Goal: Task Accomplishment & Management: Manage account settings

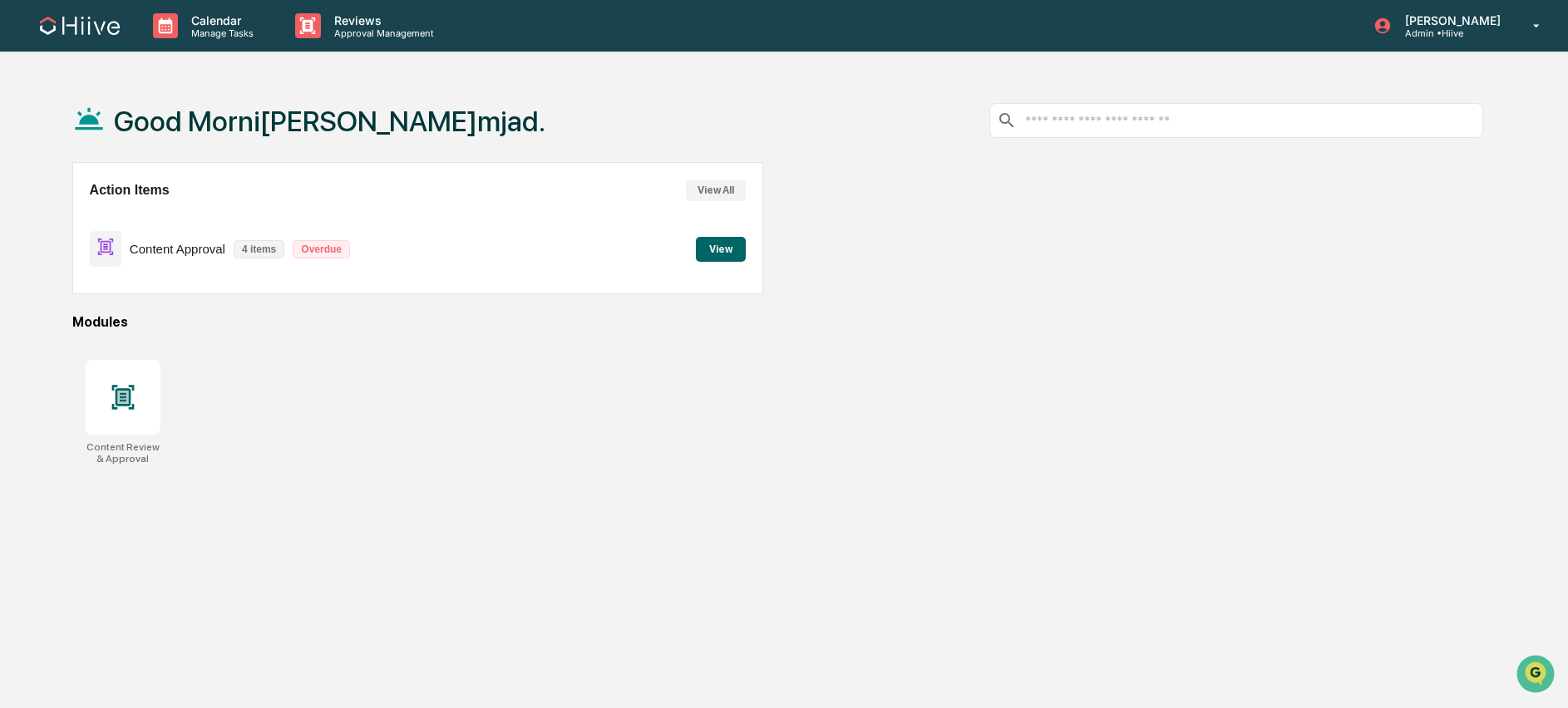
click at [728, 249] on button "View" at bounding box center [721, 249] width 50 height 25
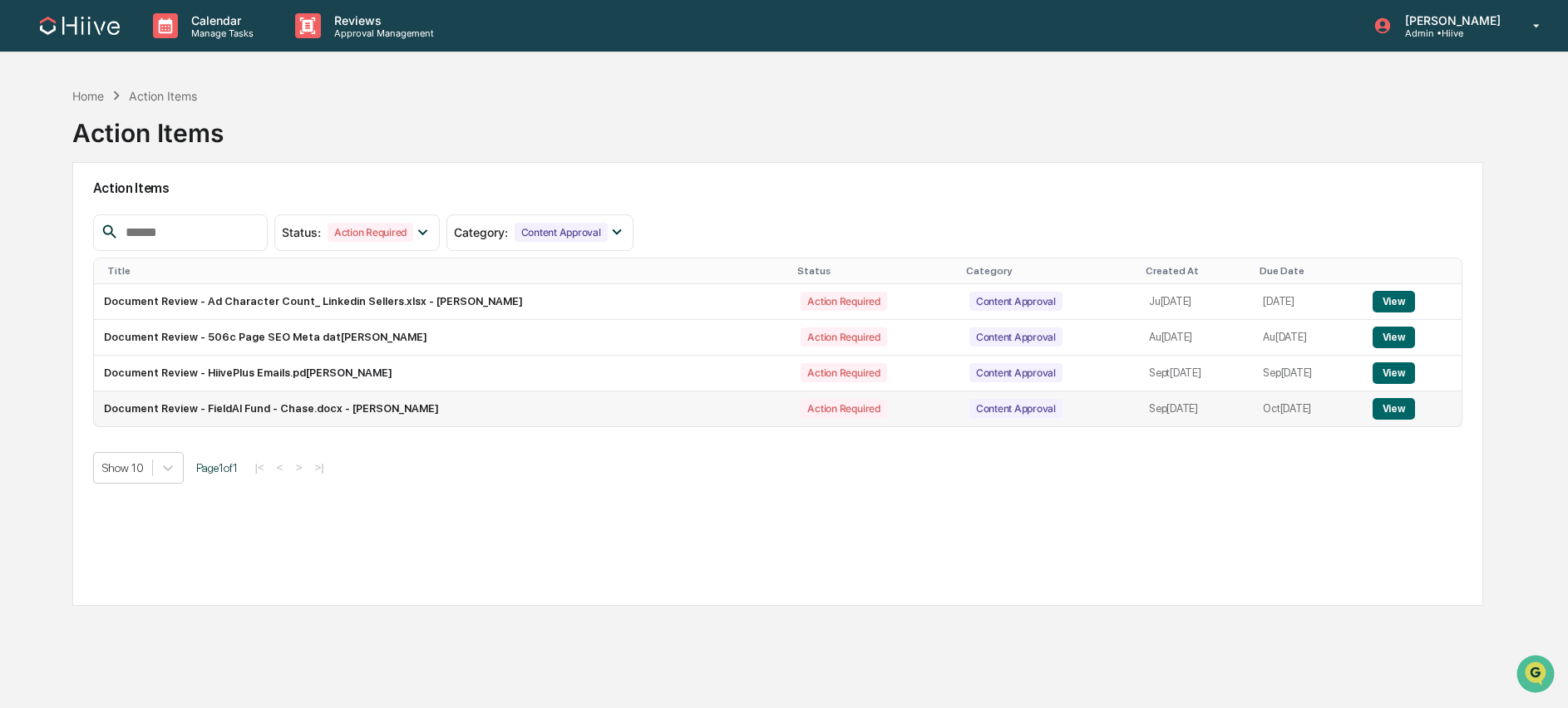
click at [1405, 406] on button "View" at bounding box center [1394, 409] width 43 height 22
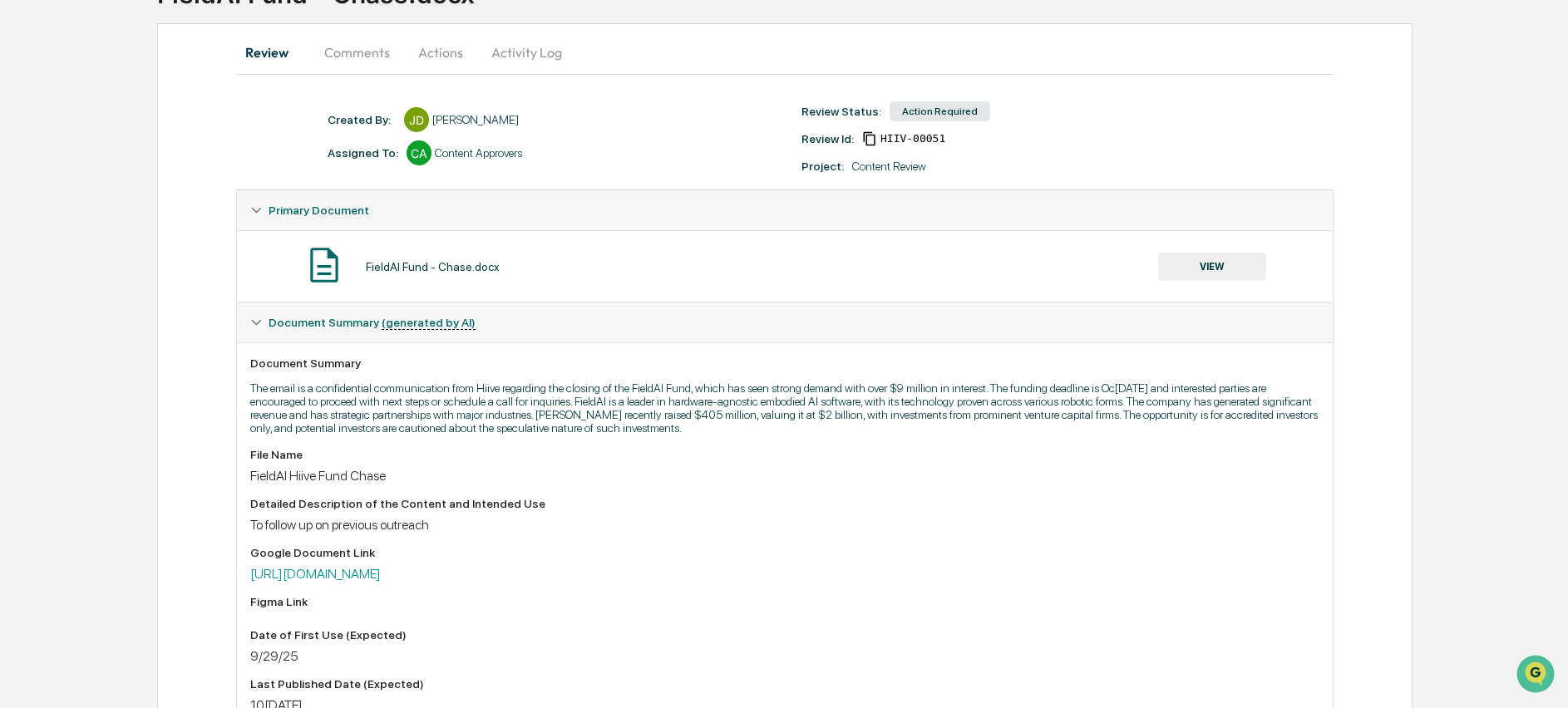
scroll to position [199, 0]
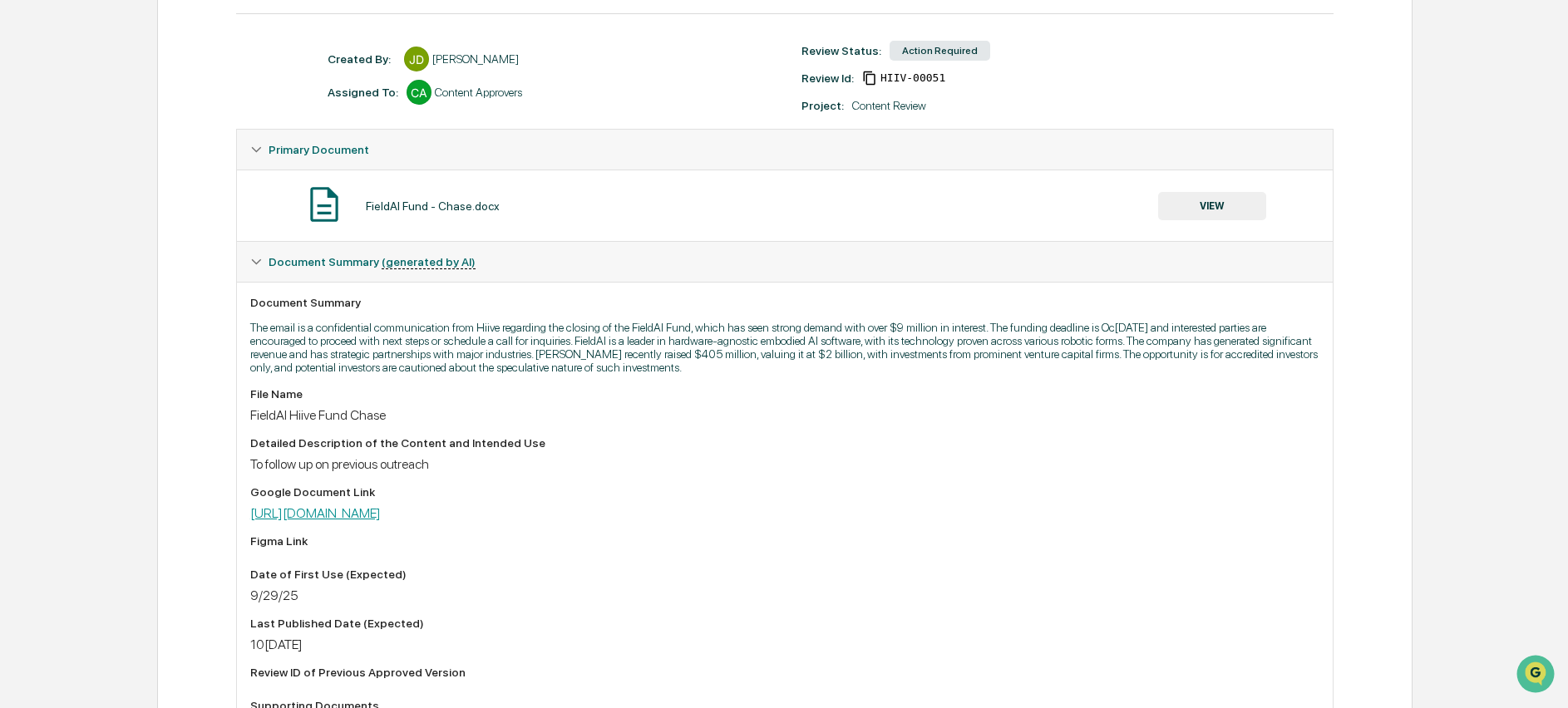
click at [381, 520] on link "[URL][DOMAIN_NAME]" at bounding box center [315, 513] width 131 height 16
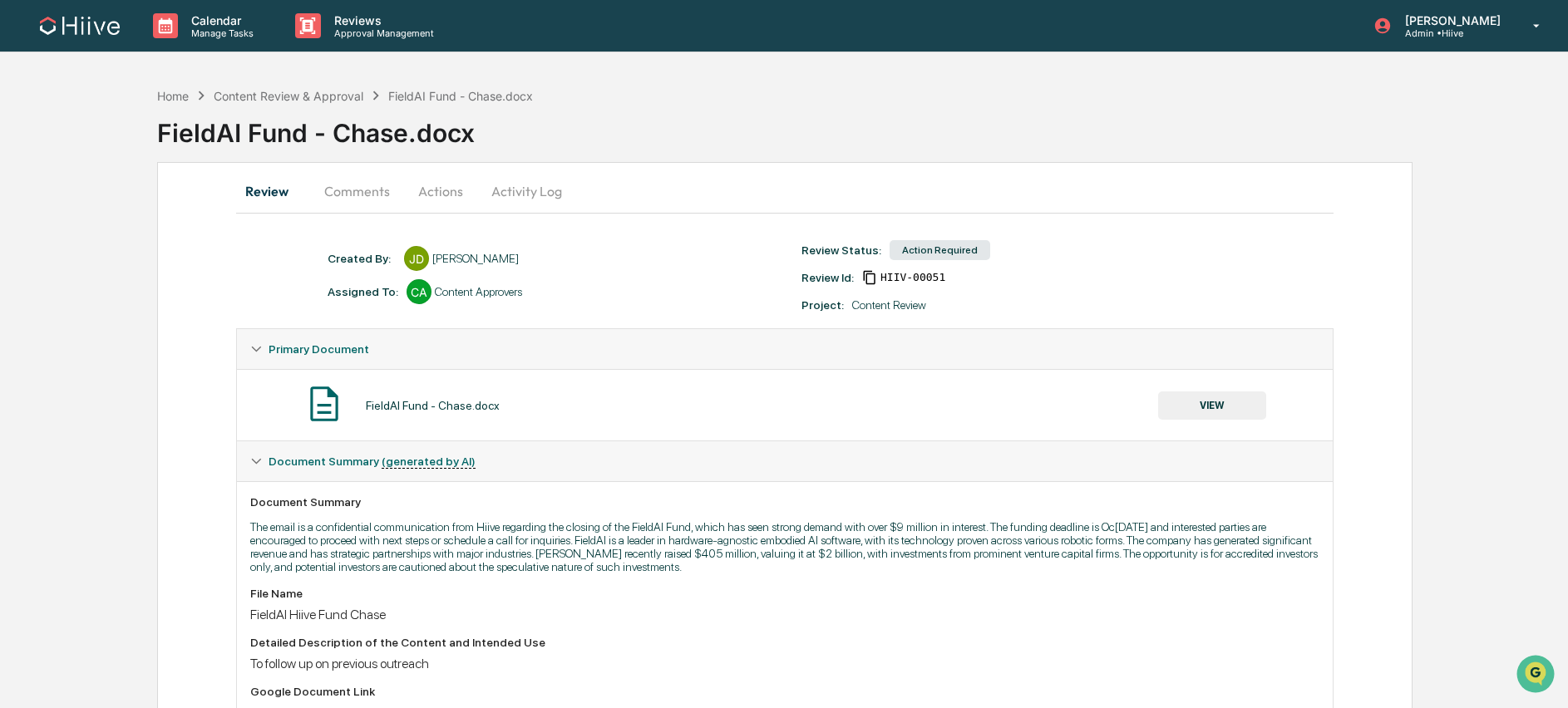
click at [918, 248] on div "Action Required" at bounding box center [939, 250] width 101 height 20
click at [257, 198] on button "Review" at bounding box center [273, 191] width 75 height 40
click at [1230, 416] on button "VIEW" at bounding box center [1212, 405] width 108 height 28
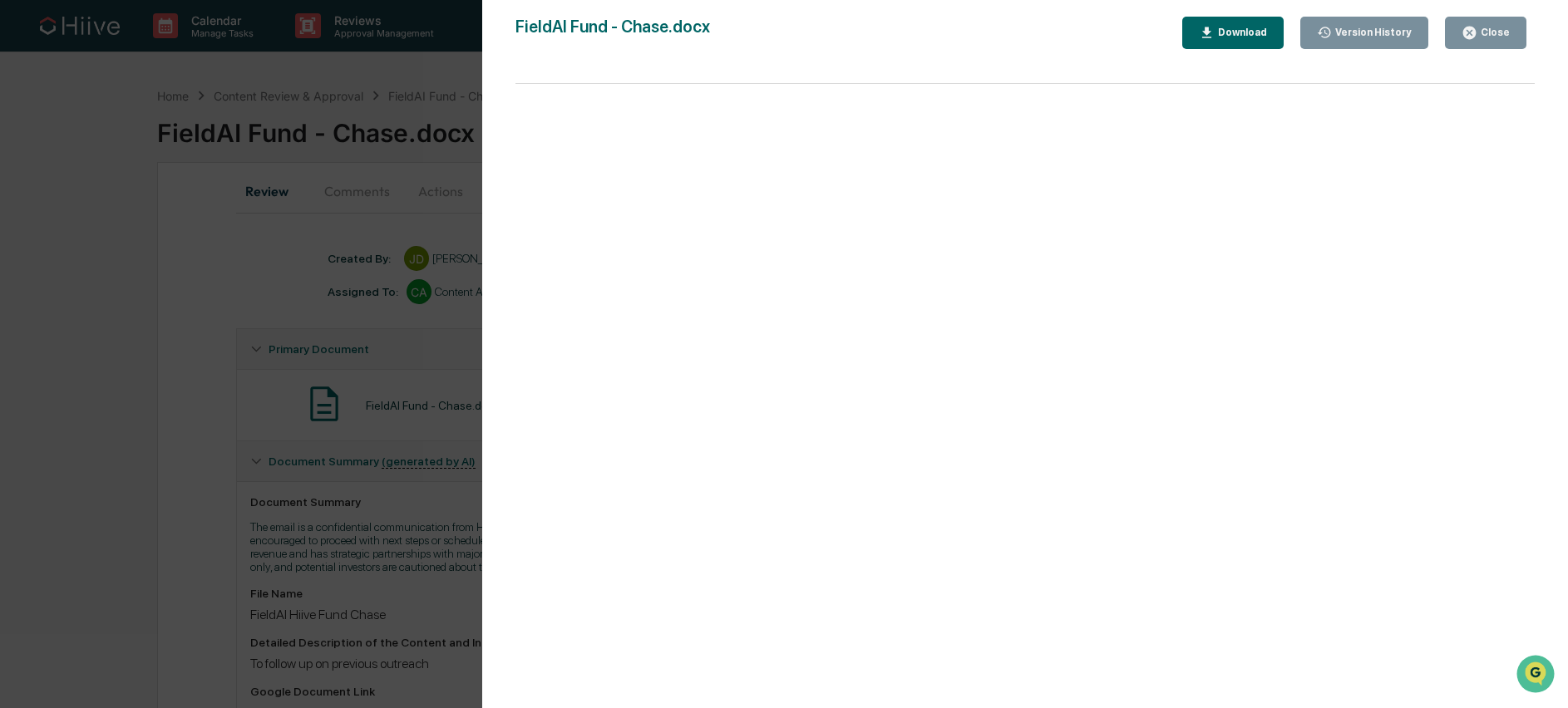
click at [1453, 55] on div "FieldAI Fund - Chase.docx Close Version History Download Page 1 100%" at bounding box center [1024, 370] width 1019 height 708
click at [1474, 32] on icon "button" at bounding box center [1469, 33] width 13 height 13
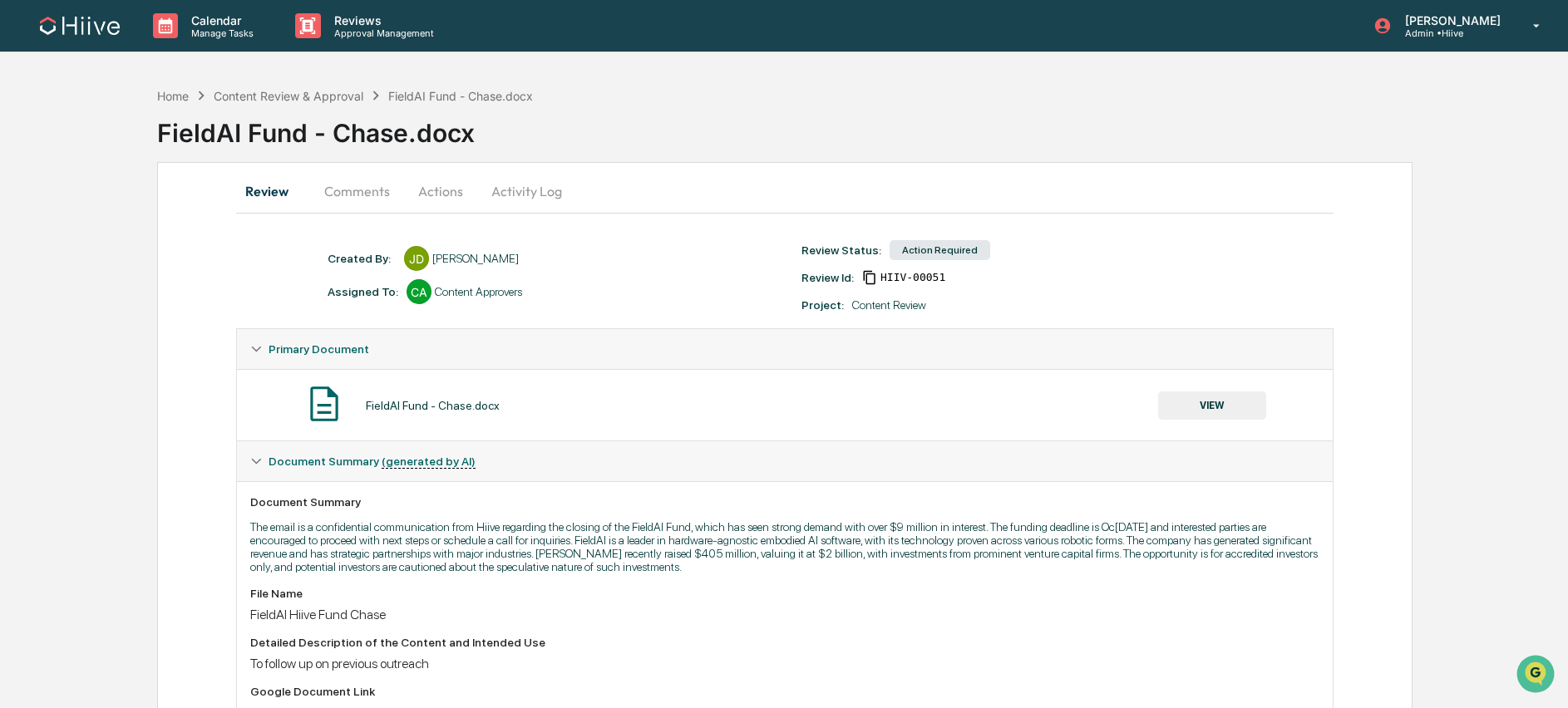
click at [438, 98] on div "FieldAI Fund - Chase.docx" at bounding box center [460, 96] width 144 height 14
click at [266, 94] on div "Content Review & Approval" at bounding box center [288, 96] width 149 height 14
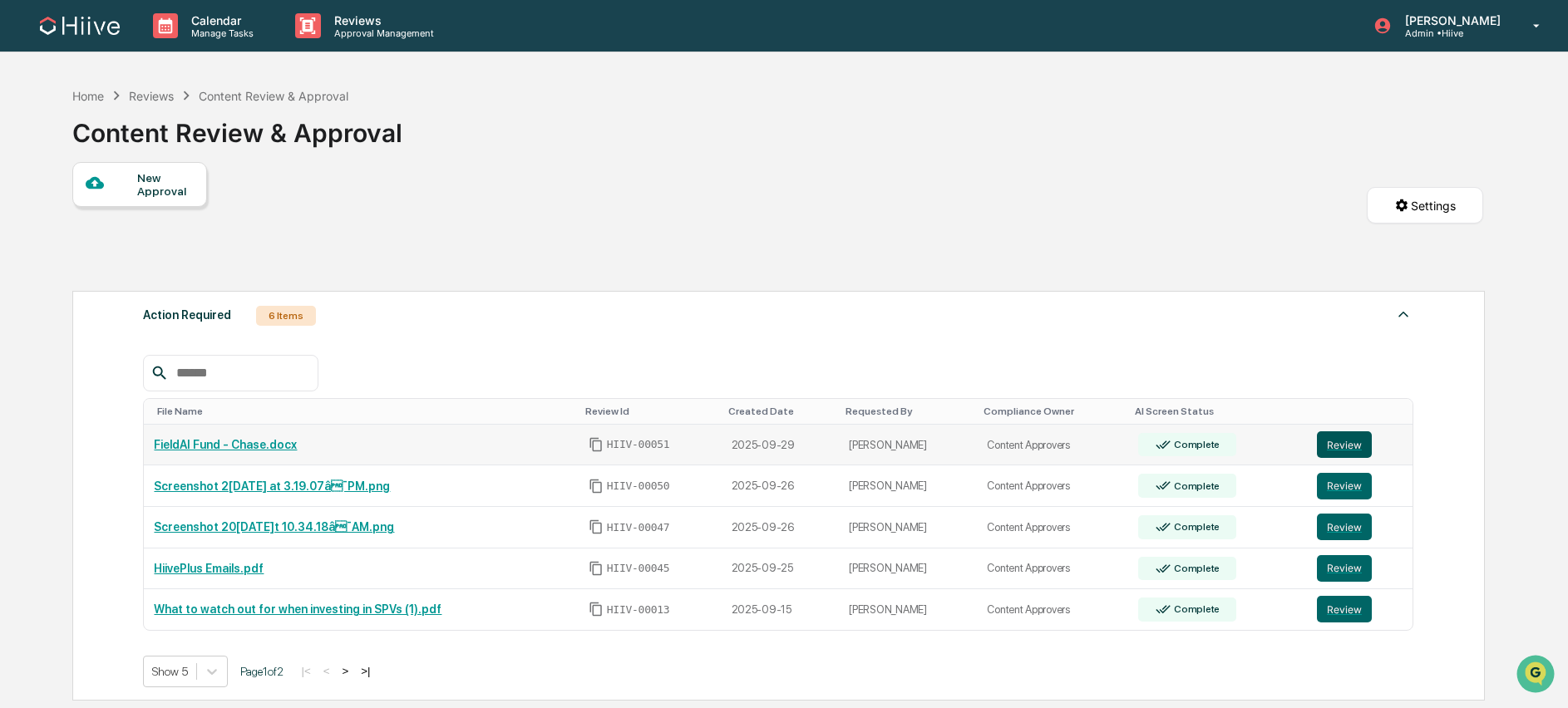
click at [1357, 450] on button "Review" at bounding box center [1344, 444] width 55 height 27
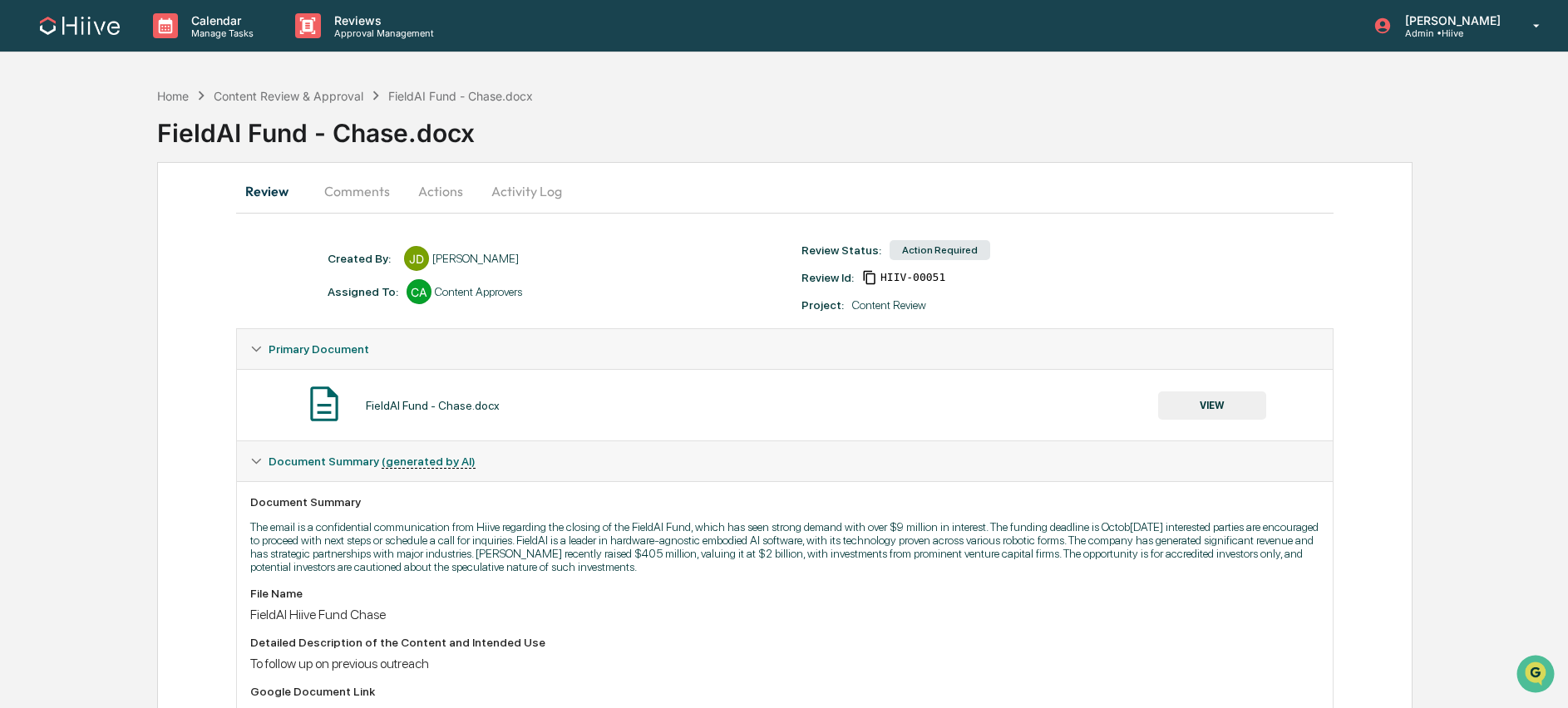
click at [429, 192] on button "Actions" at bounding box center [440, 191] width 75 height 40
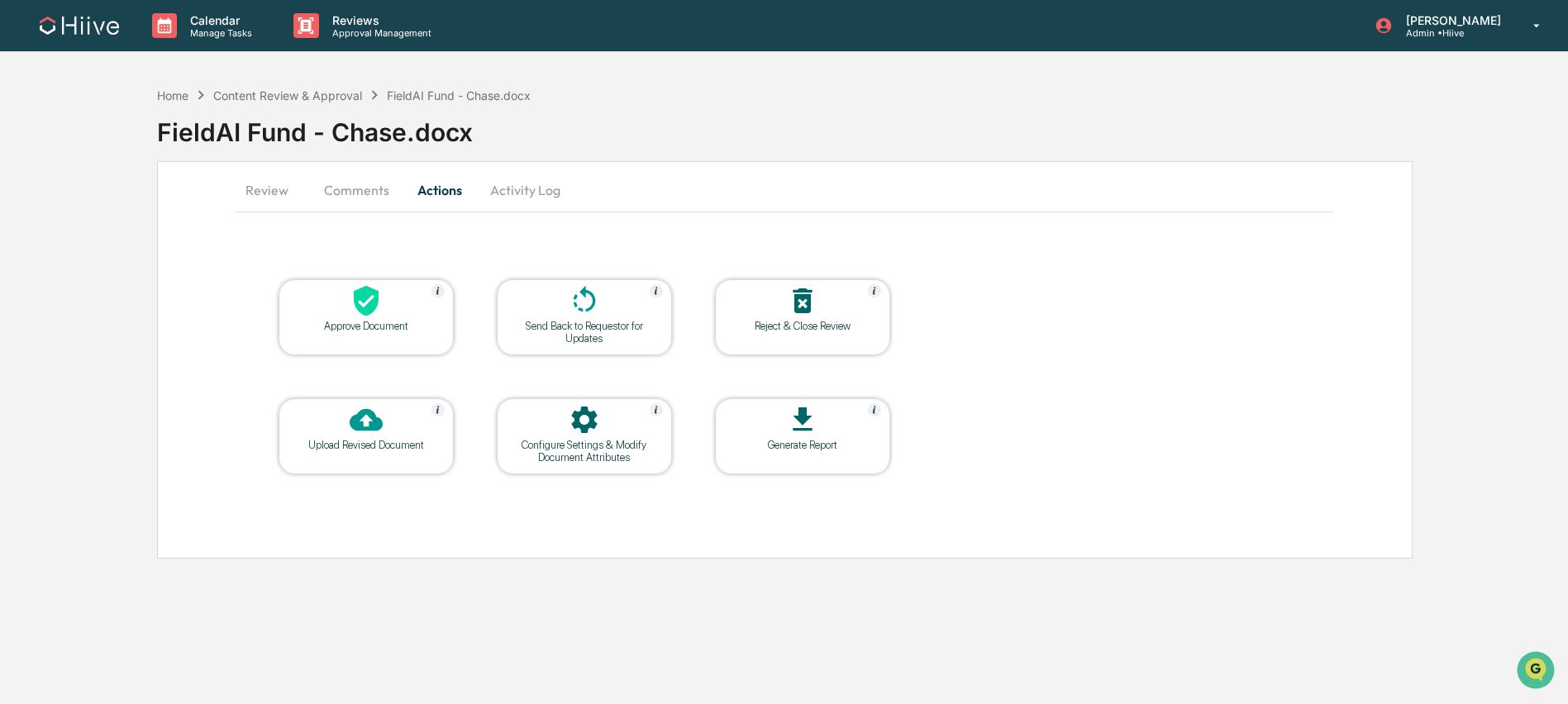
click at [376, 302] on icon at bounding box center [366, 301] width 25 height 31
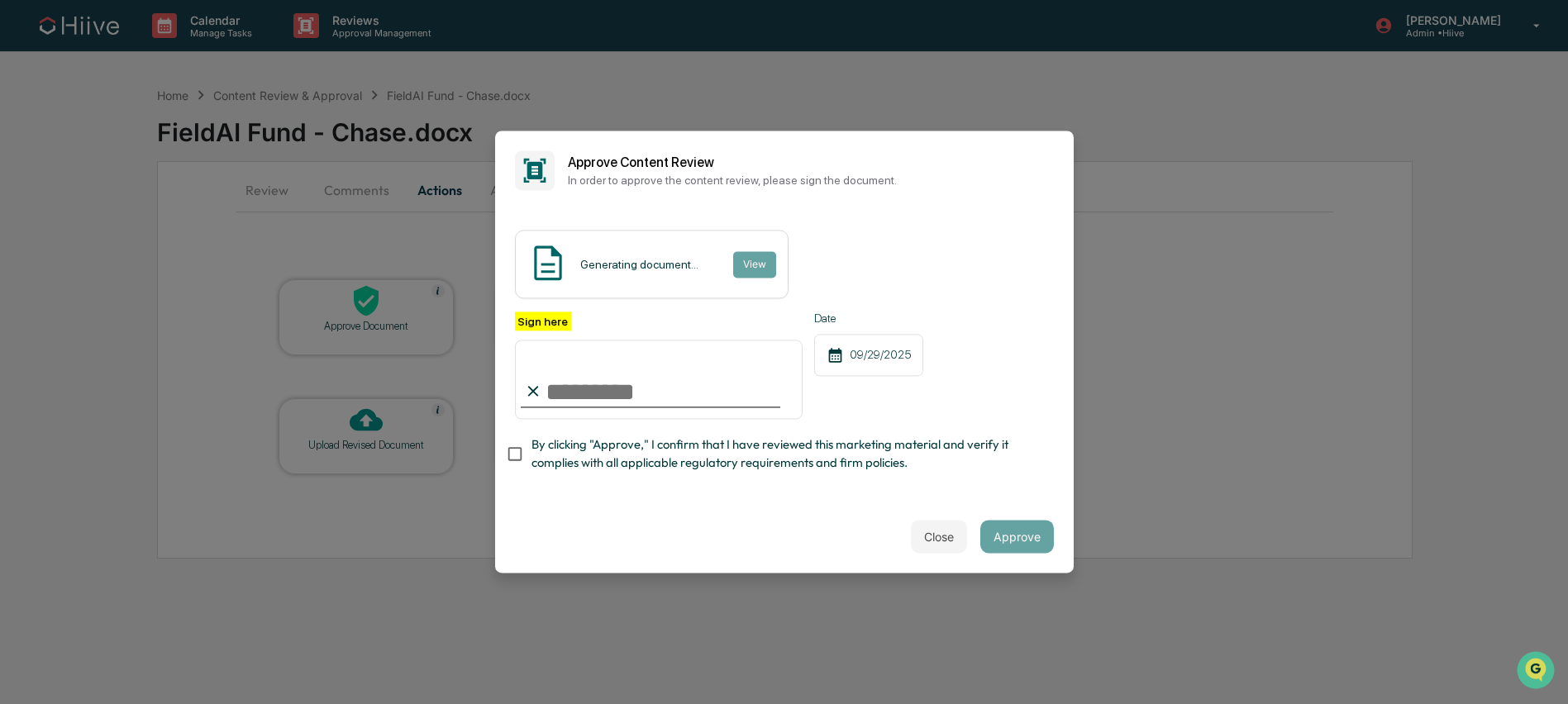
type input "**********"
click at [626, 454] on span "By clicking "Approve," I confirm that I have reviewed this marketing material a…" at bounding box center [786, 454] width 509 height 38
click at [732, 463] on span "By clicking "Approve," I confirm that I have reviewed this marketing material a…" at bounding box center [786, 454] width 509 height 38
click at [872, 364] on div "09/29/2025" at bounding box center [869, 354] width 109 height 43
click at [822, 447] on span "By clicking "Approve," I confirm that I have reviewed this marketing material a…" at bounding box center [786, 454] width 509 height 38
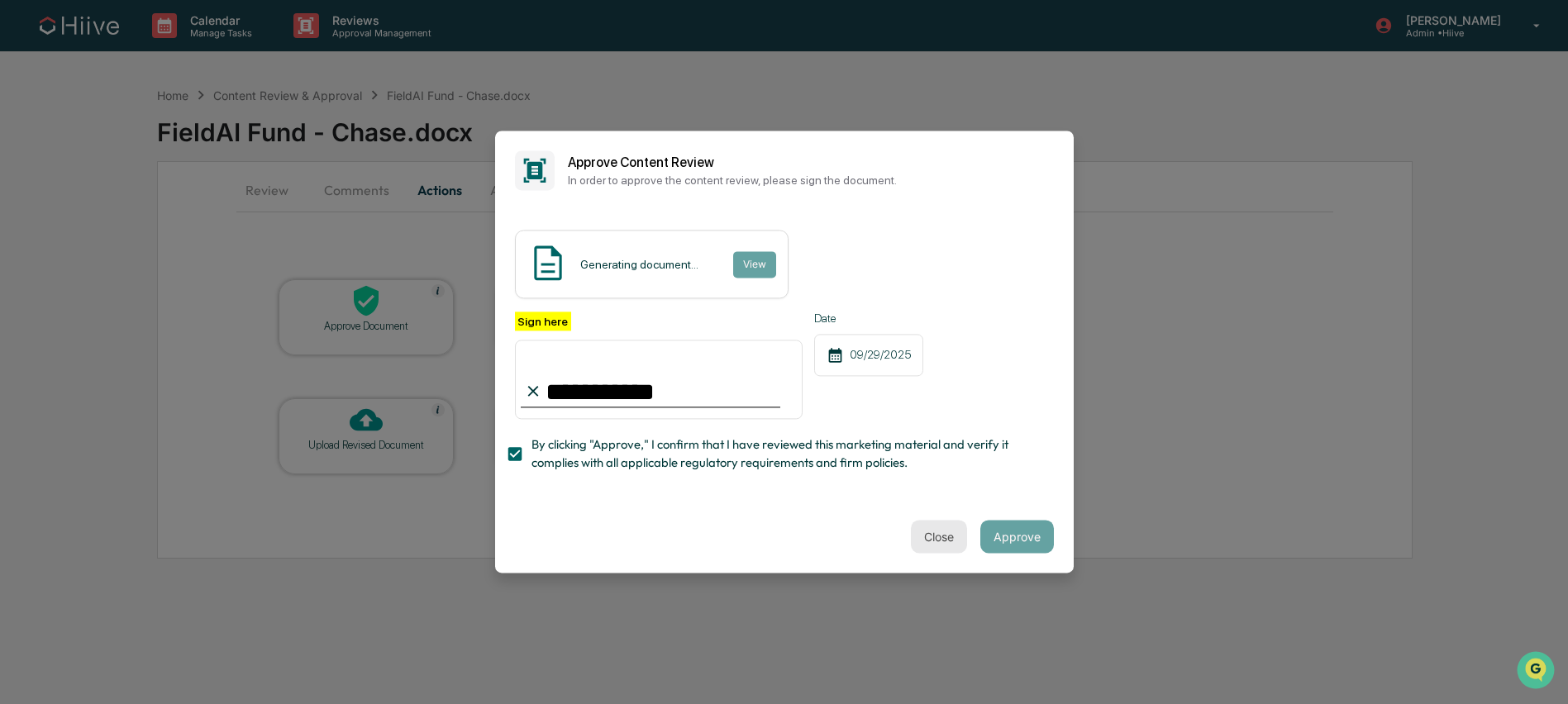
click at [953, 537] on button "Close" at bounding box center [939, 537] width 56 height 33
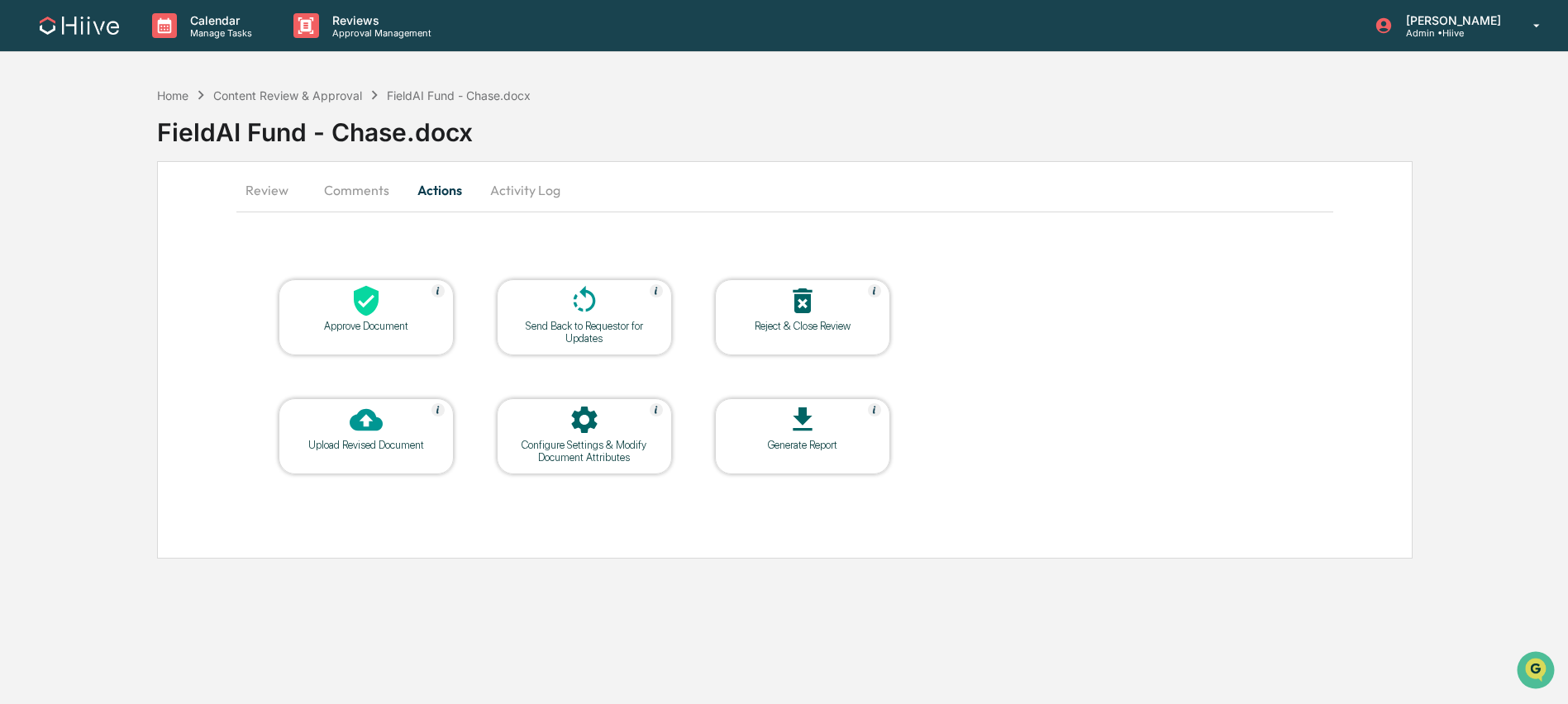
click at [492, 181] on button "Activity Log" at bounding box center [526, 190] width 97 height 40
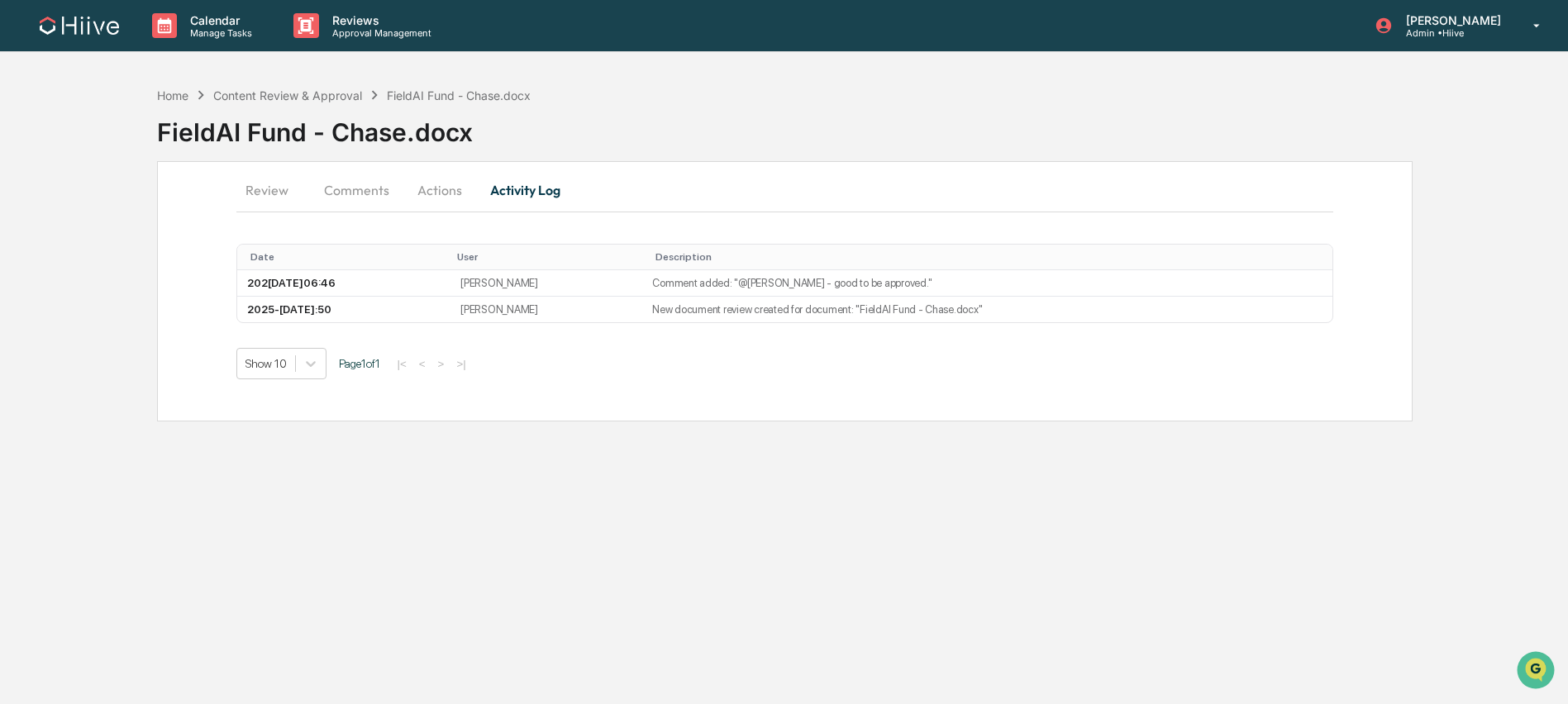
click at [412, 192] on button "Actions" at bounding box center [439, 190] width 74 height 40
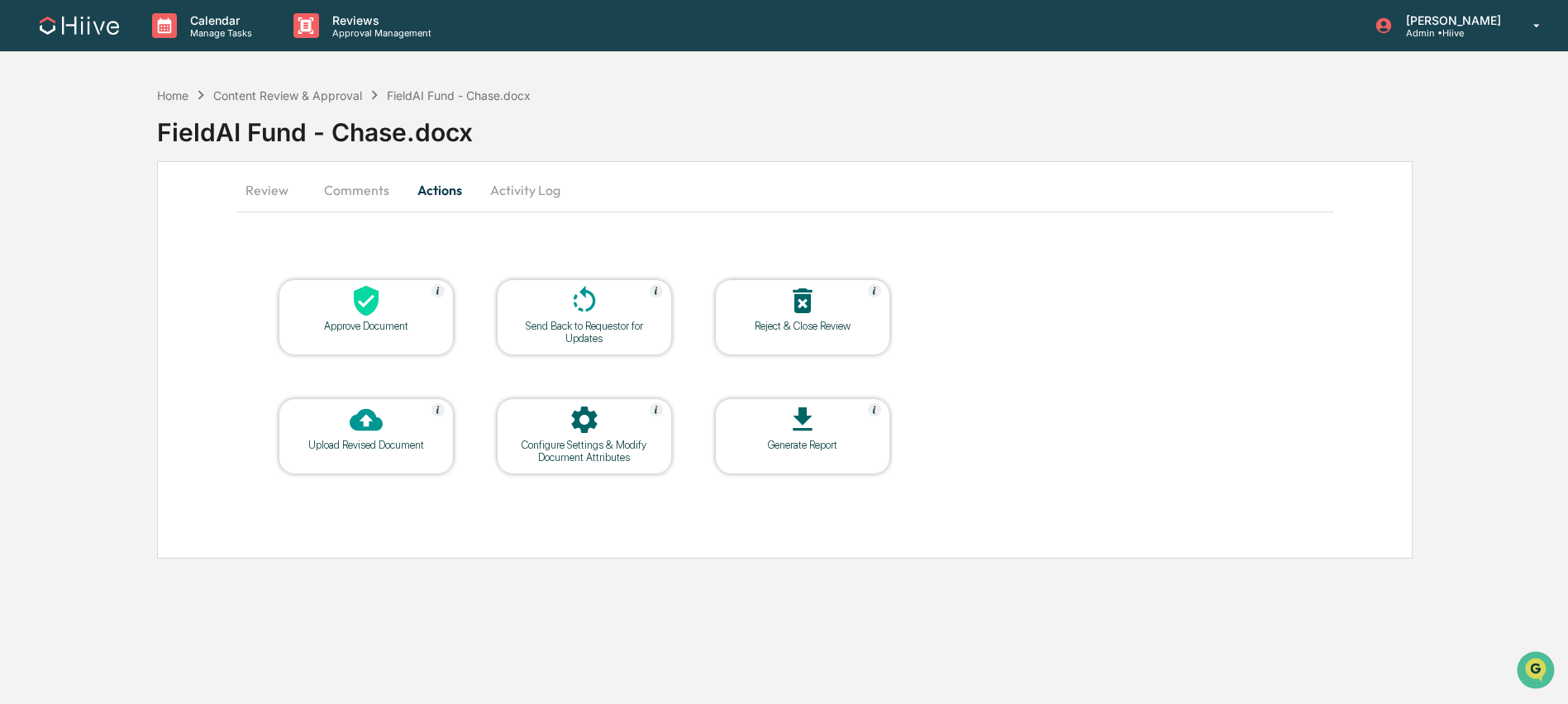
click at [352, 192] on button "Comments" at bounding box center [357, 190] width 92 height 40
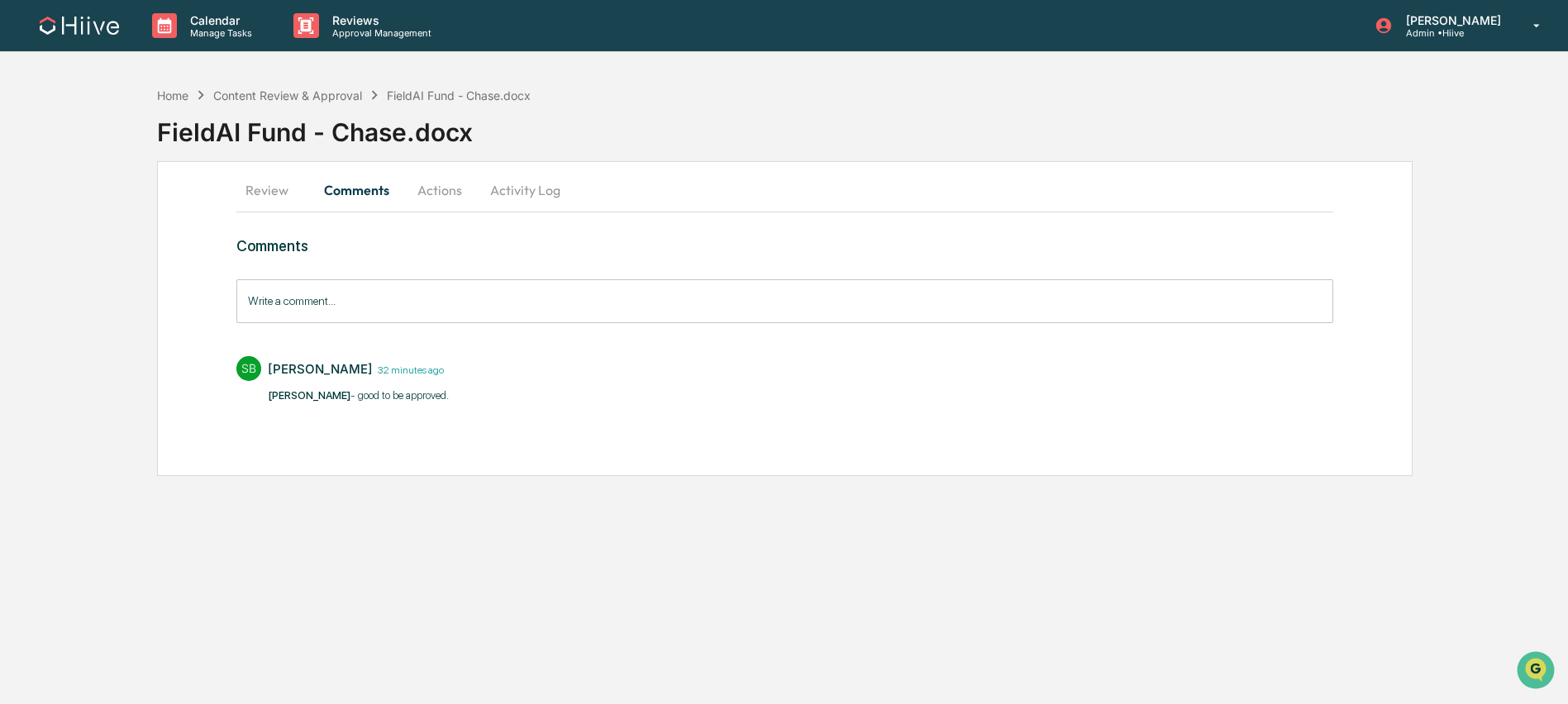
click at [431, 188] on button "Actions" at bounding box center [439, 190] width 74 height 40
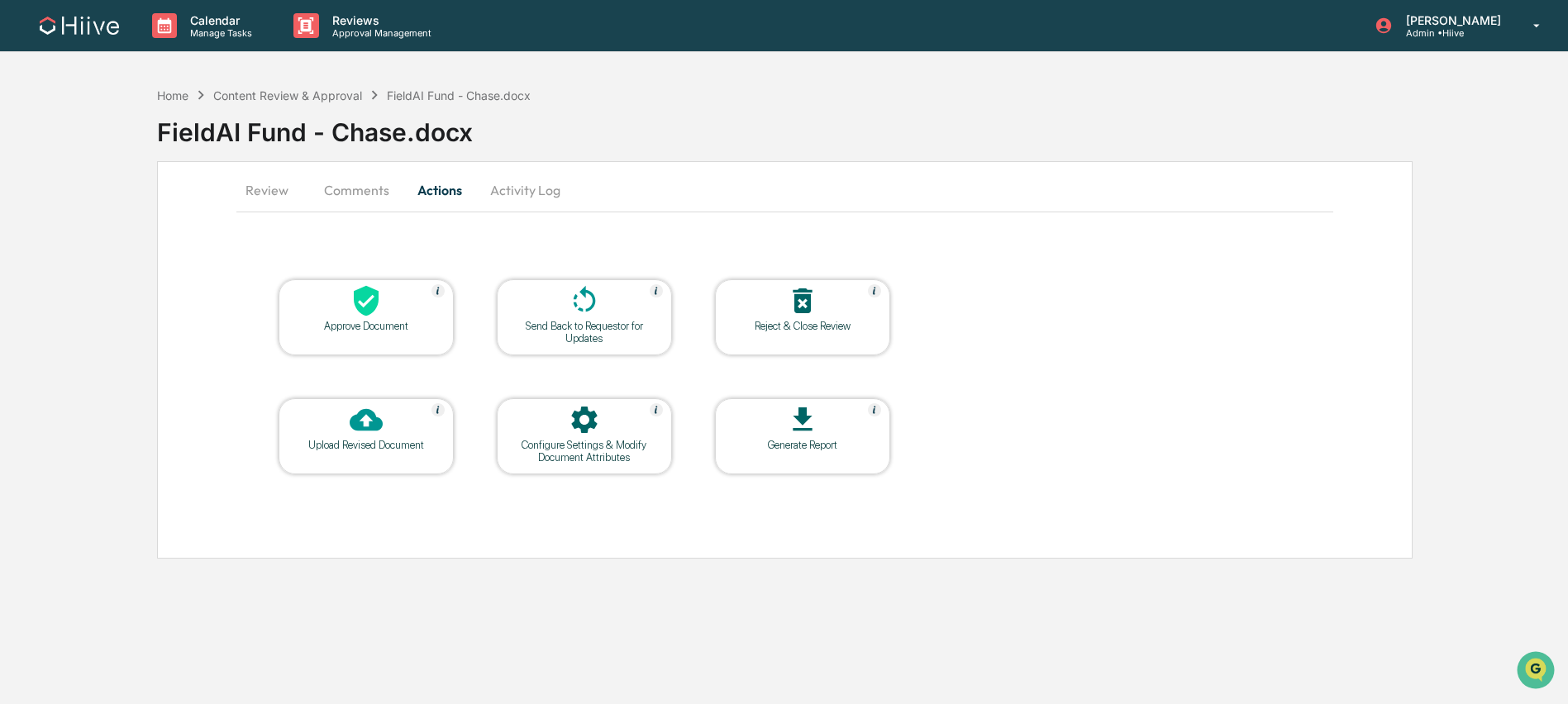
click at [370, 314] on icon at bounding box center [366, 300] width 33 height 33
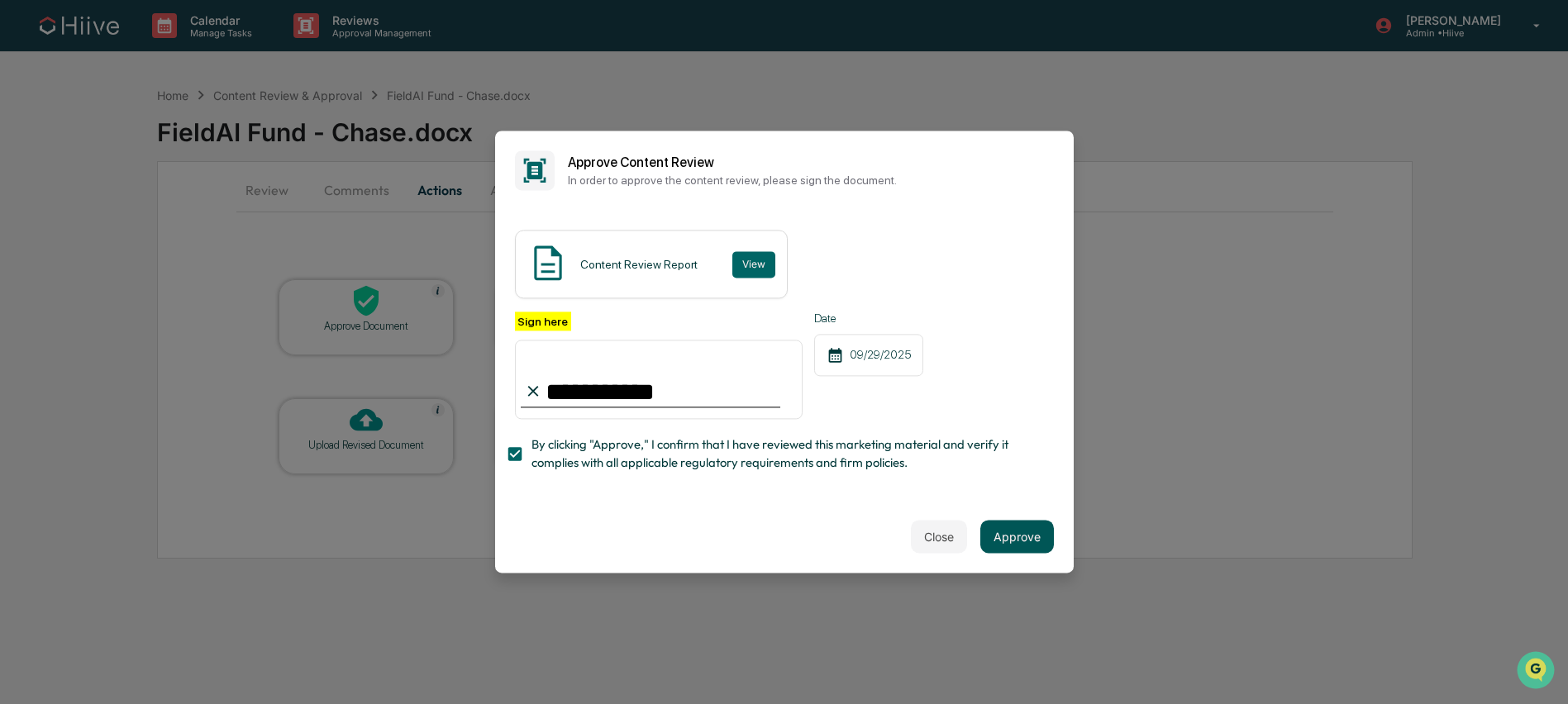
click at [1006, 526] on button "Approve" at bounding box center [1017, 537] width 73 height 33
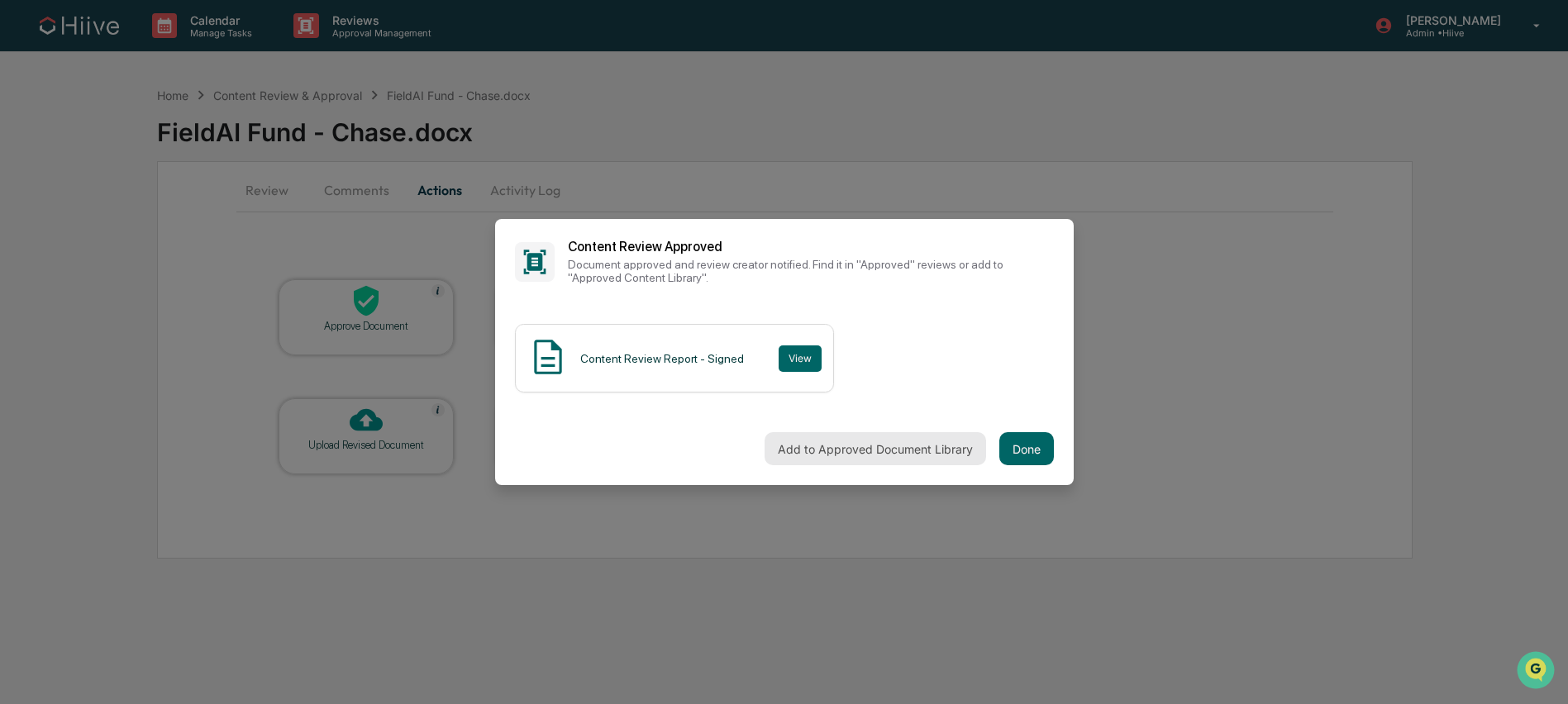
click at [922, 453] on button "Add to Approved Document Library" at bounding box center [876, 448] width 222 height 33
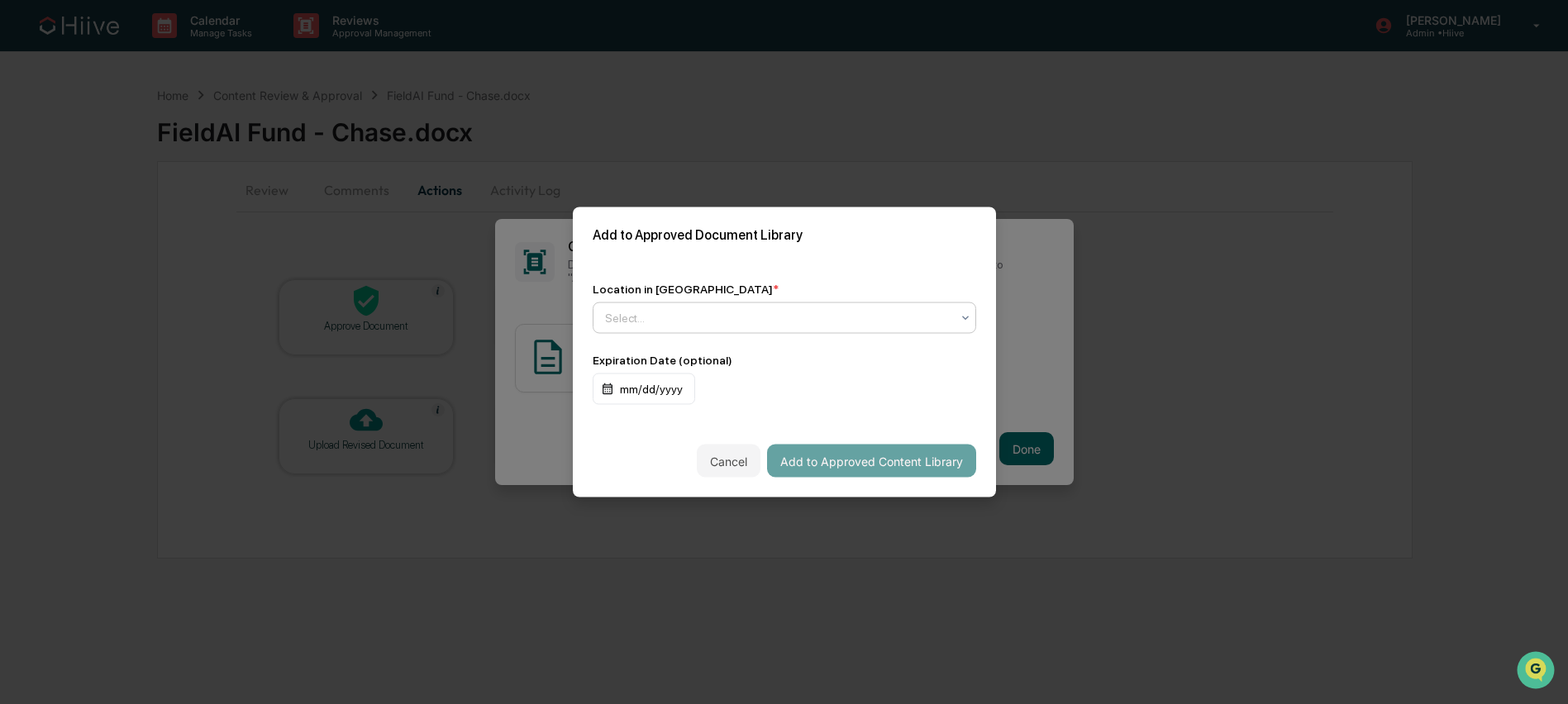
click at [857, 327] on div "Select..." at bounding box center [779, 318] width 363 height 23
click at [834, 352] on div "Approved Content Library" at bounding box center [784, 356] width 382 height 33
click at [795, 454] on button "Add to Approved Content Library" at bounding box center [871, 460] width 209 height 33
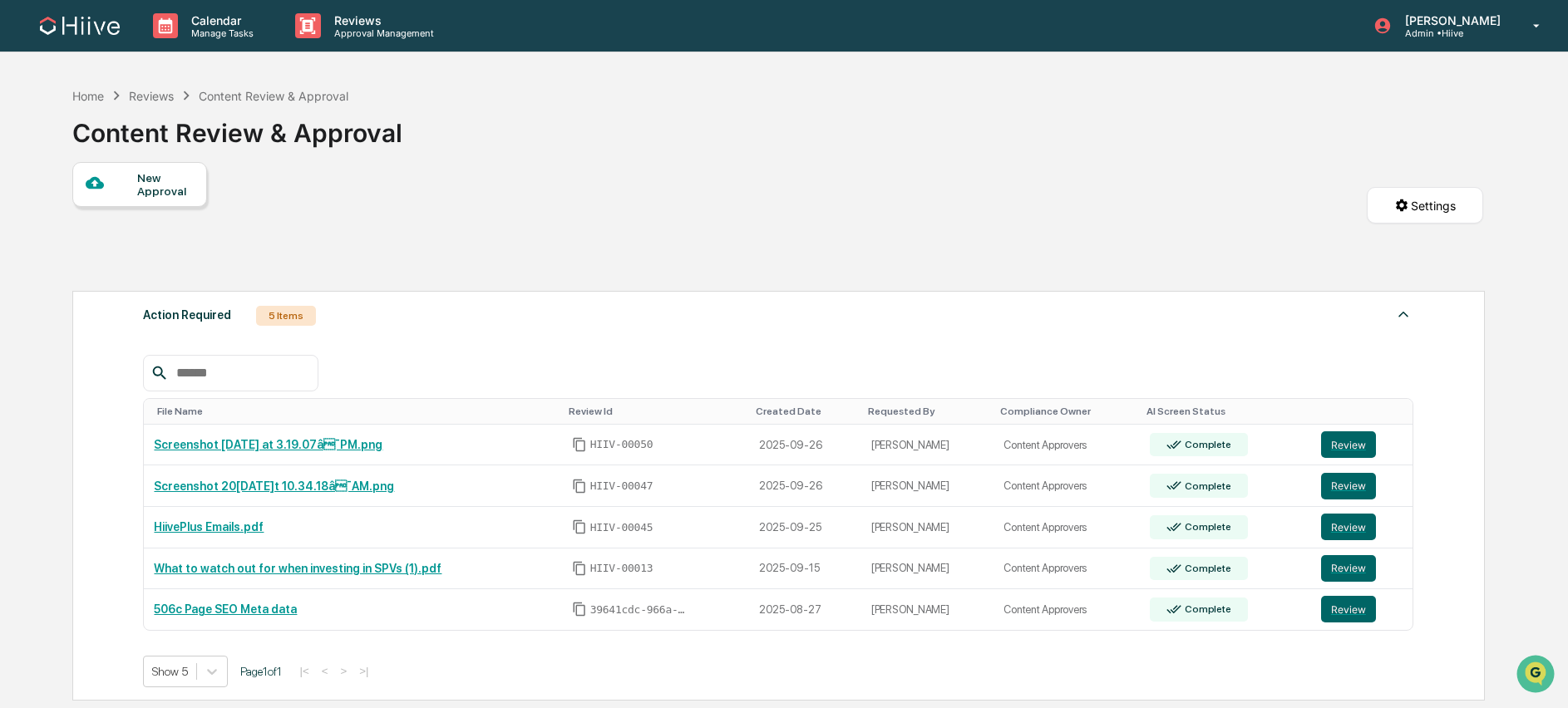
click at [60, 108] on div "Home Reviews Content Review & Approval Content Review & Approval New Approval S…" at bounding box center [778, 567] width 1460 height 977
click at [78, 96] on div "Home" at bounding box center [89, 96] width 32 height 14
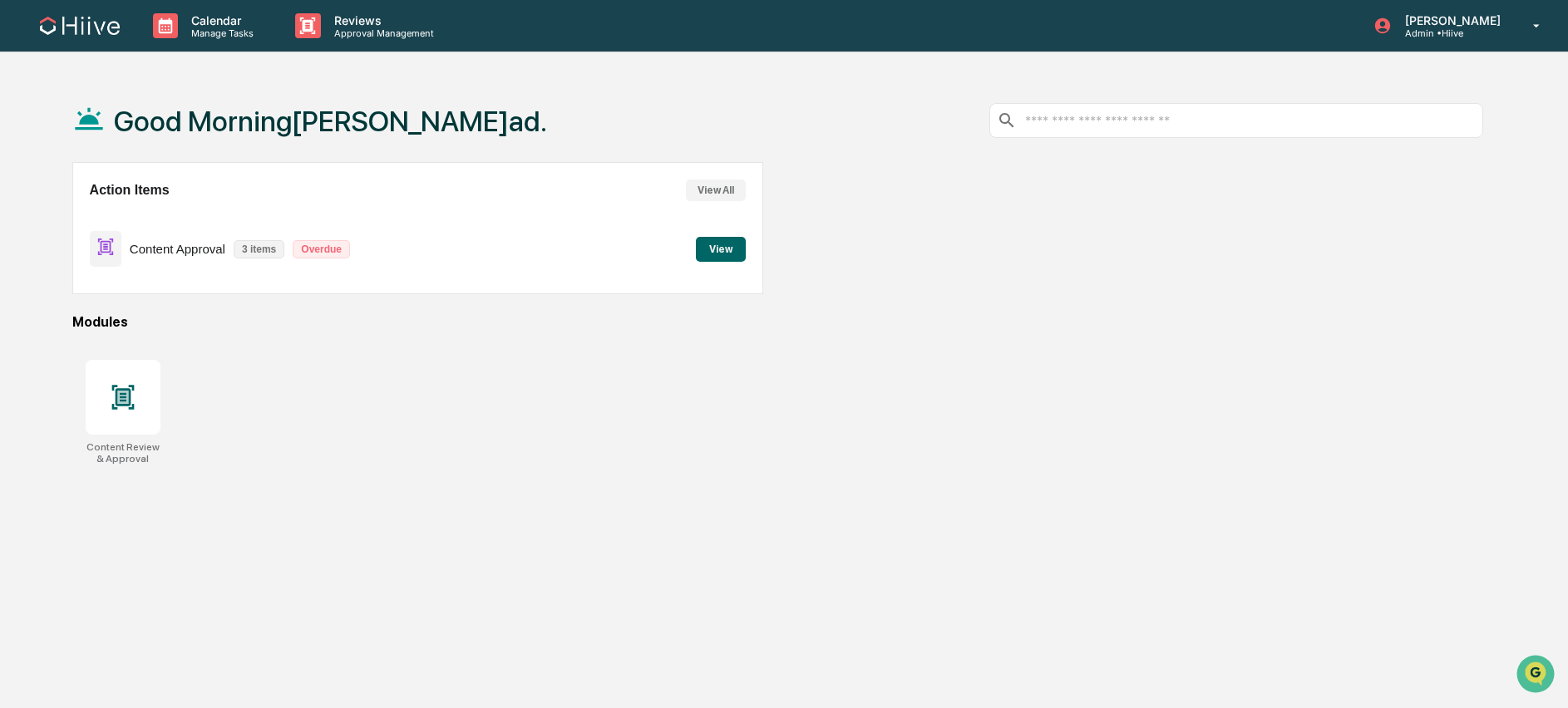
click at [91, 27] on img at bounding box center [80, 26] width 80 height 18
click at [752, 251] on div "Action Items View All Content Approval 3 items Overdue View" at bounding box center [418, 228] width 691 height 132
click at [726, 249] on button "View" at bounding box center [721, 249] width 50 height 25
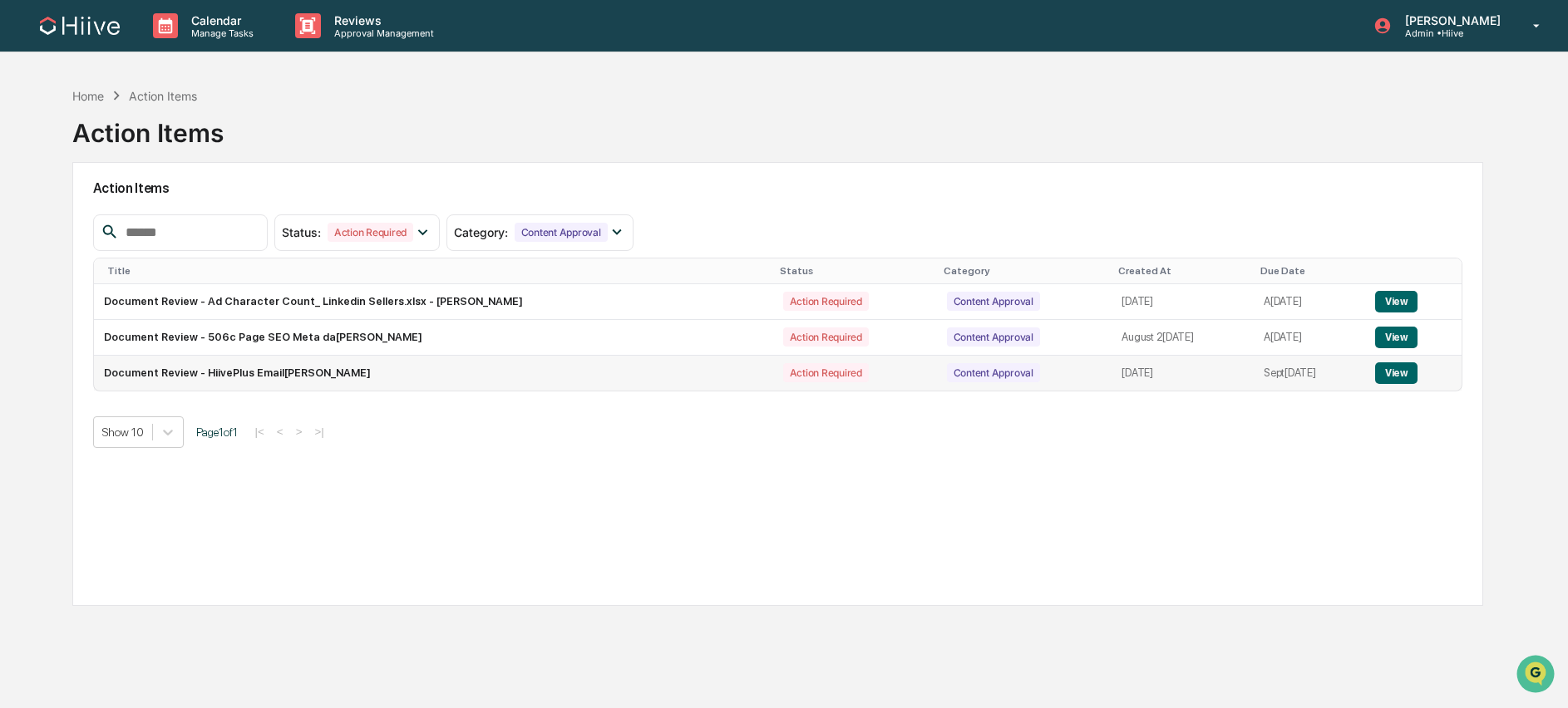
click at [287, 371] on td "Document Review - HiivePlus Emails.pd[PERSON_NAME]" at bounding box center [433, 372] width 679 height 35
click at [1402, 377] on button "View" at bounding box center [1396, 373] width 43 height 22
